Goal: Information Seeking & Learning: Understand process/instructions

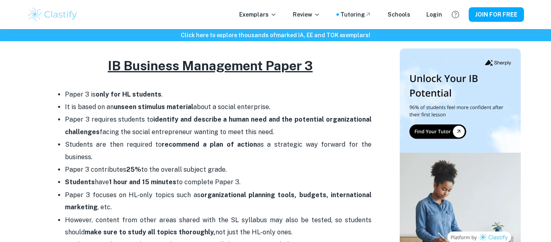
scroll to position [348, 0]
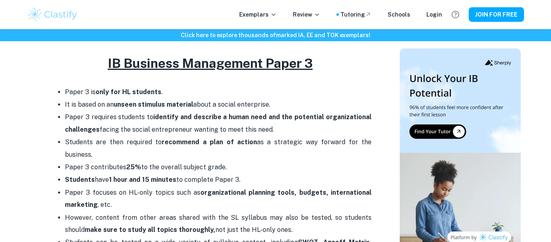
click at [208, 98] on p "It is based on an unseen stimulus material about a social enterprise." at bounding box center [218, 104] width 307 height 12
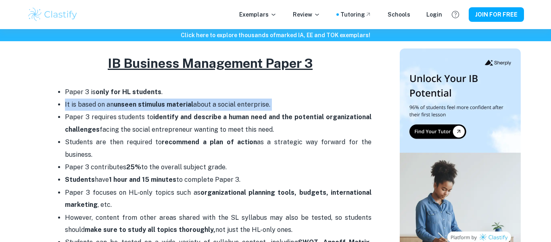
click at [209, 113] on strong "identify and describe a human need and the potential organizational challenges" at bounding box center [218, 123] width 307 height 20
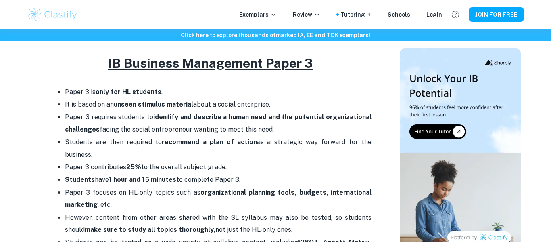
click at [209, 113] on strong "identify and describe a human need and the potential organizational challenges" at bounding box center [218, 123] width 307 height 20
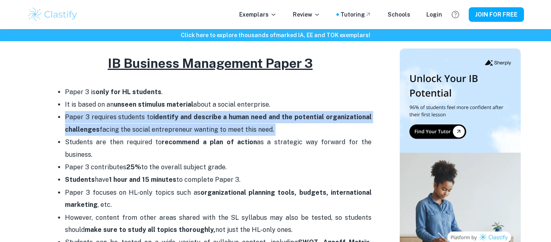
click at [215, 119] on p "Paper 3 requires students to identify and describe a human need and the potenti…" at bounding box center [218, 123] width 307 height 25
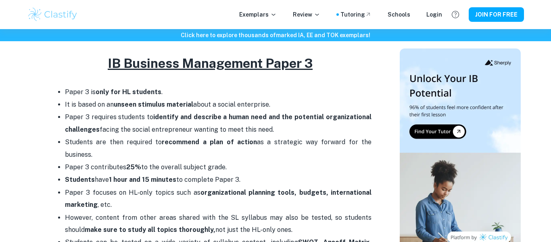
click at [215, 119] on p "Paper 3 requires students to identify and describe a human need and the potenti…" at bounding box center [218, 123] width 307 height 25
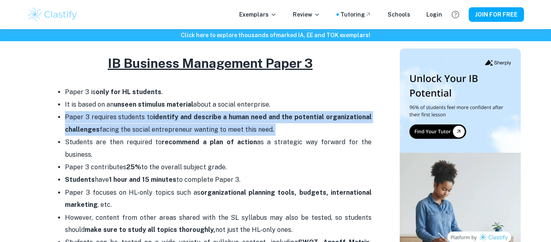
click at [108, 136] on p "Students are then required to recommend a plan of action as a strategic way for…" at bounding box center [218, 148] width 307 height 25
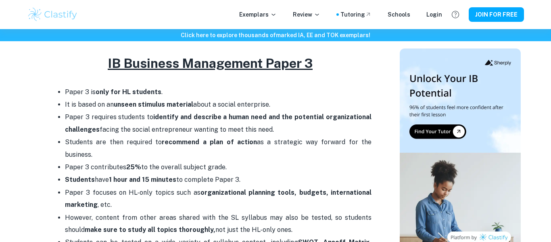
click at [108, 136] on p "Students are then required to recommend a plan of action as a strategic way for…" at bounding box center [218, 148] width 307 height 25
